Goal: Find specific page/section: Locate item on page

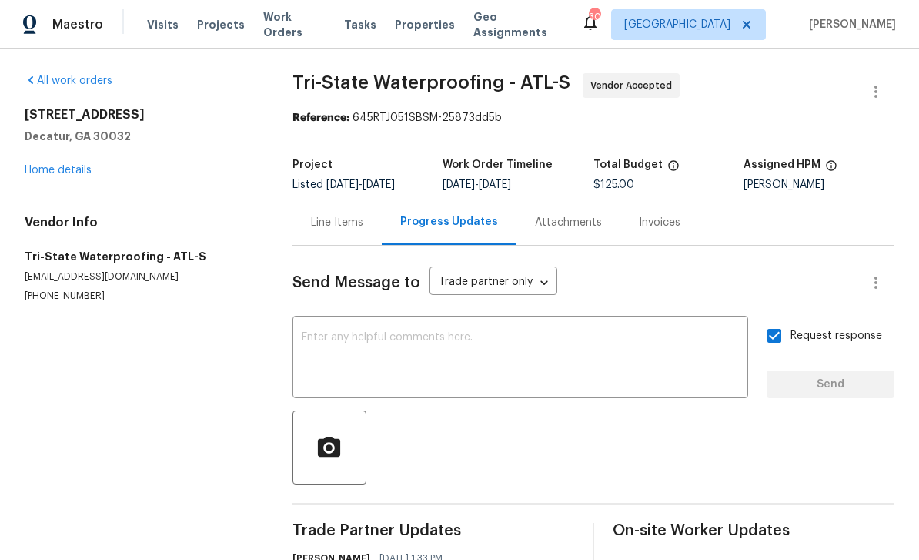
scroll to position [0, 151]
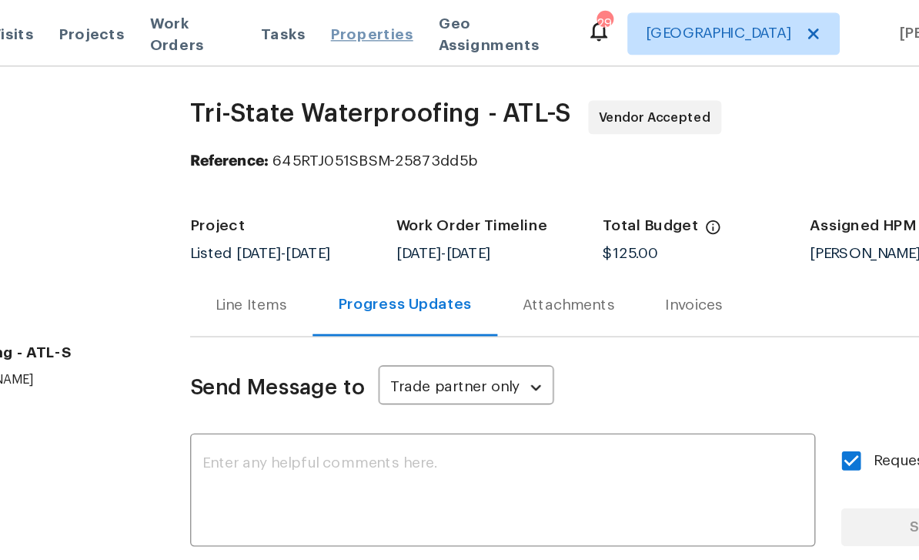
click at [395, 28] on span "Properties" at bounding box center [425, 24] width 60 height 15
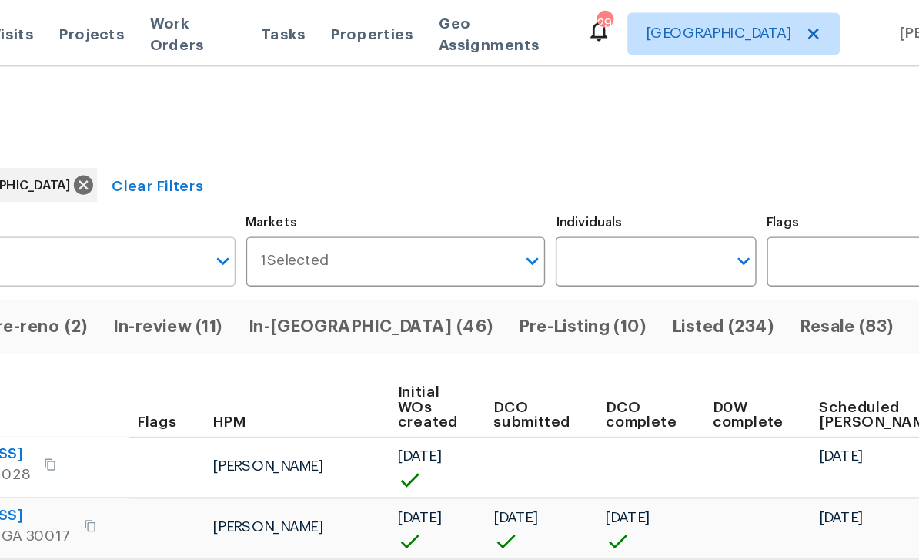
click at [65, 196] on input "Address" at bounding box center [168, 190] width 269 height 36
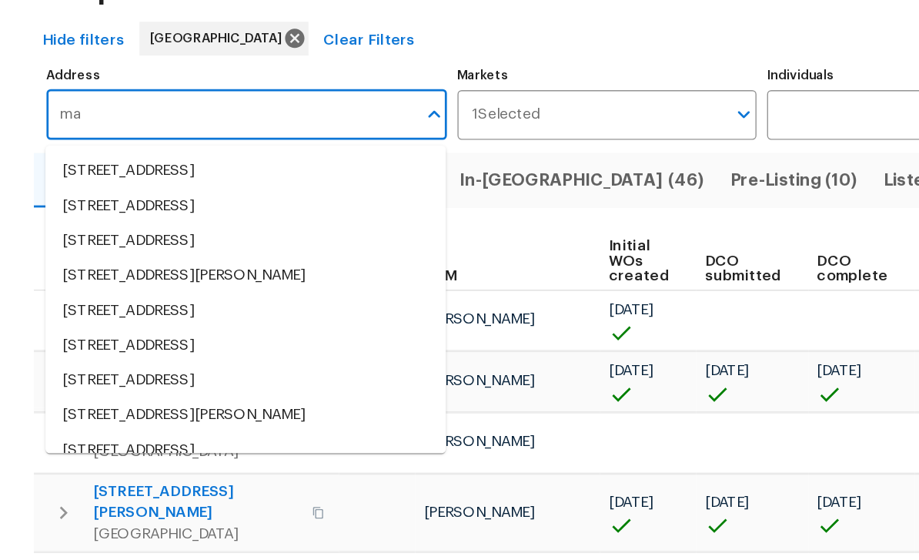
type input "m"
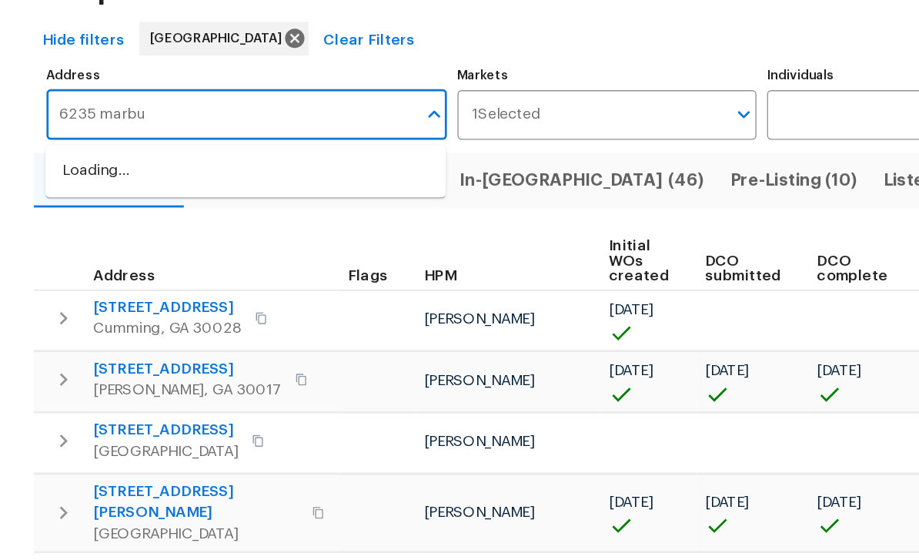
type input "6235 [PERSON_NAME]"
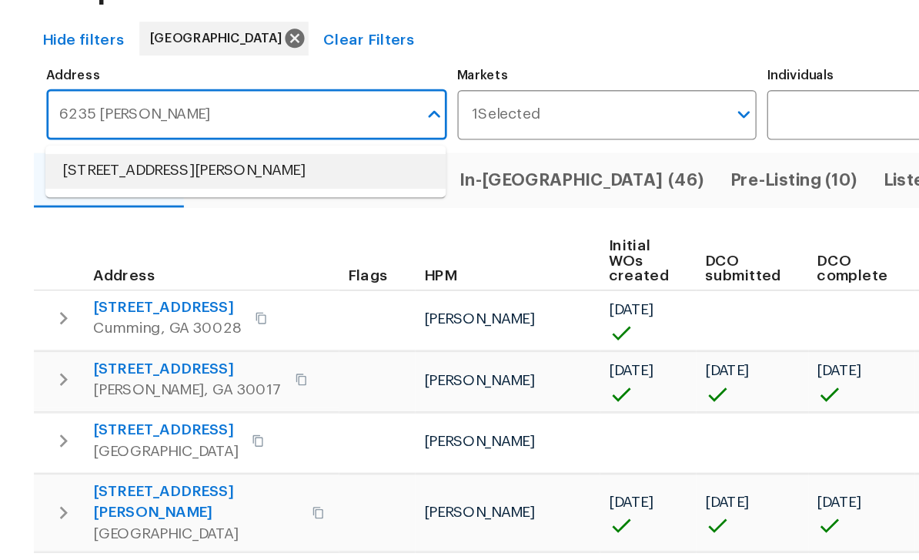
click at [167, 219] on li "[STREET_ADDRESS][PERSON_NAME]" at bounding box center [179, 231] width 292 height 25
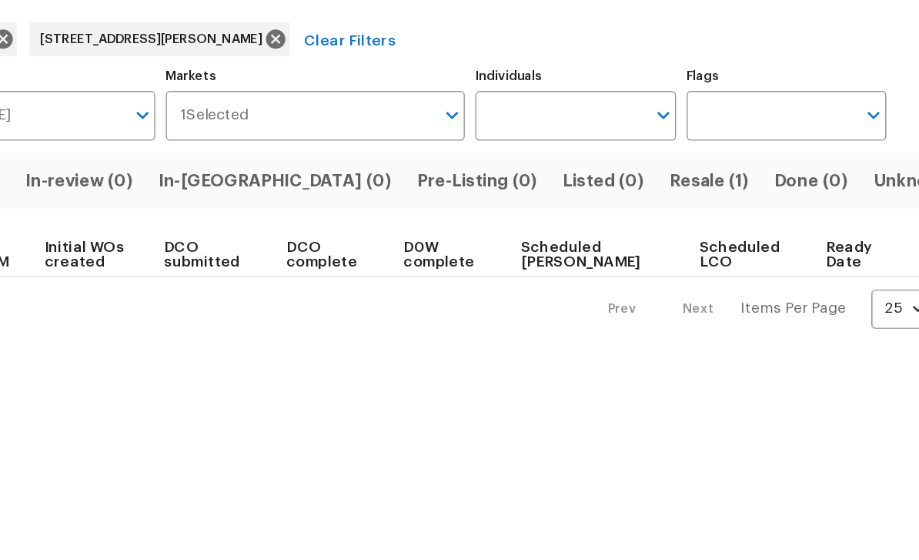
click at [701, 227] on span "Resale (1)" at bounding box center [730, 238] width 58 height 22
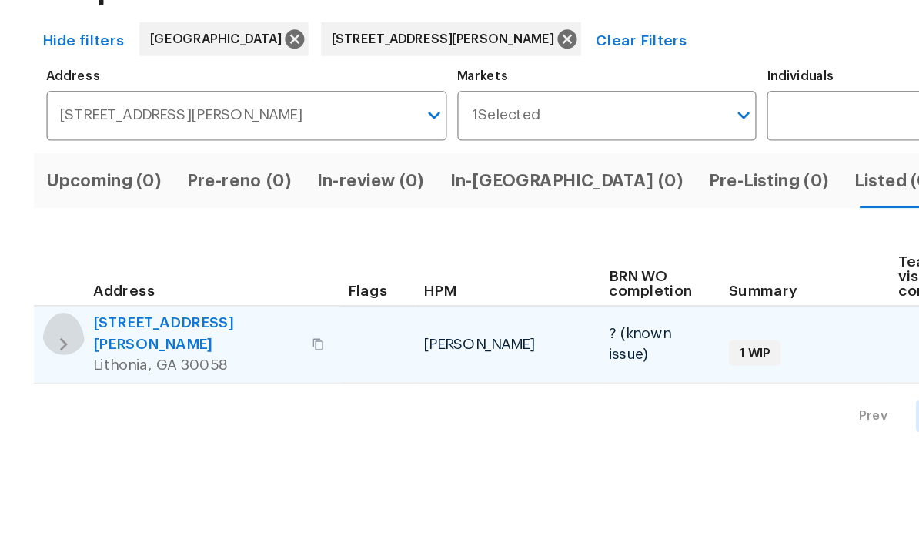
click at [51, 348] on icon "button" at bounding box center [46, 357] width 18 height 18
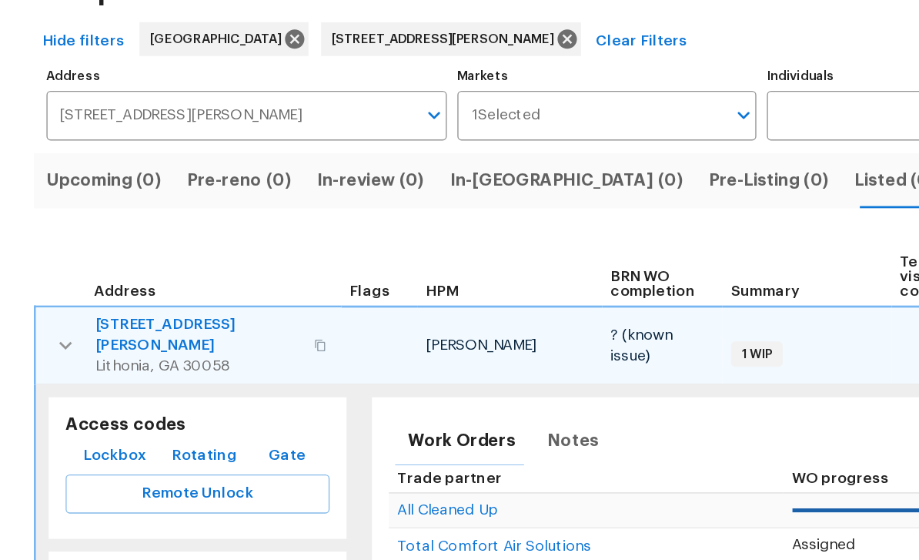
click at [104, 424] on button "Lockbox" at bounding box center [83, 438] width 59 height 28
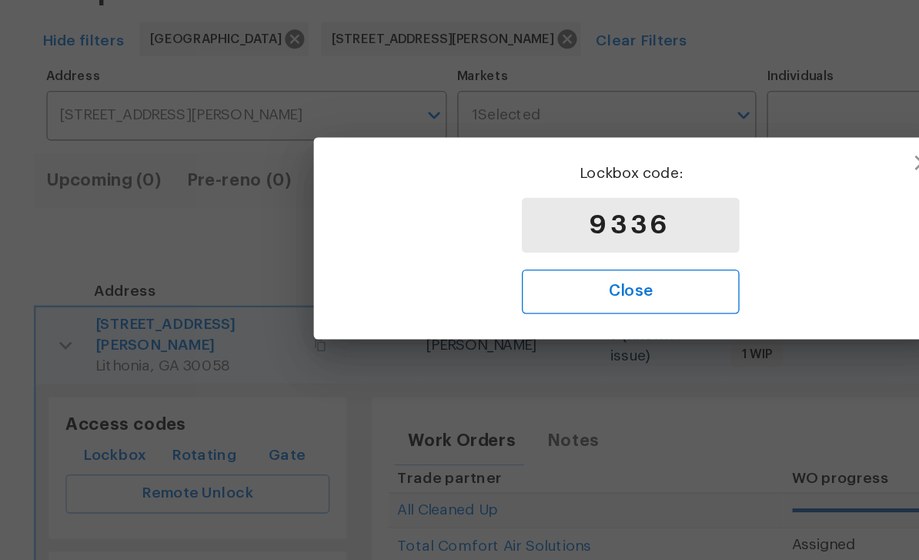
click at [477, 309] on span "Close" at bounding box center [459, 319] width 125 height 20
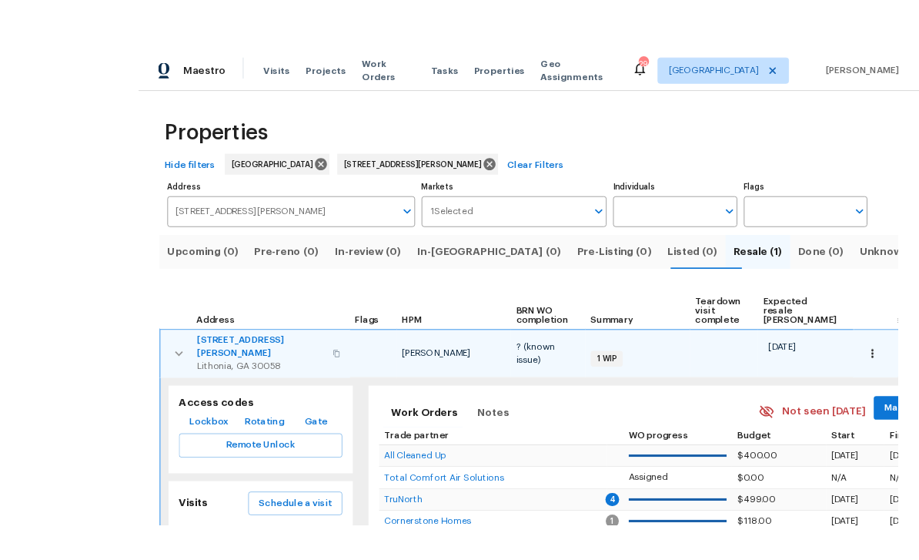
scroll to position [15, 0]
